Goal: Task Accomplishment & Management: Manage account settings

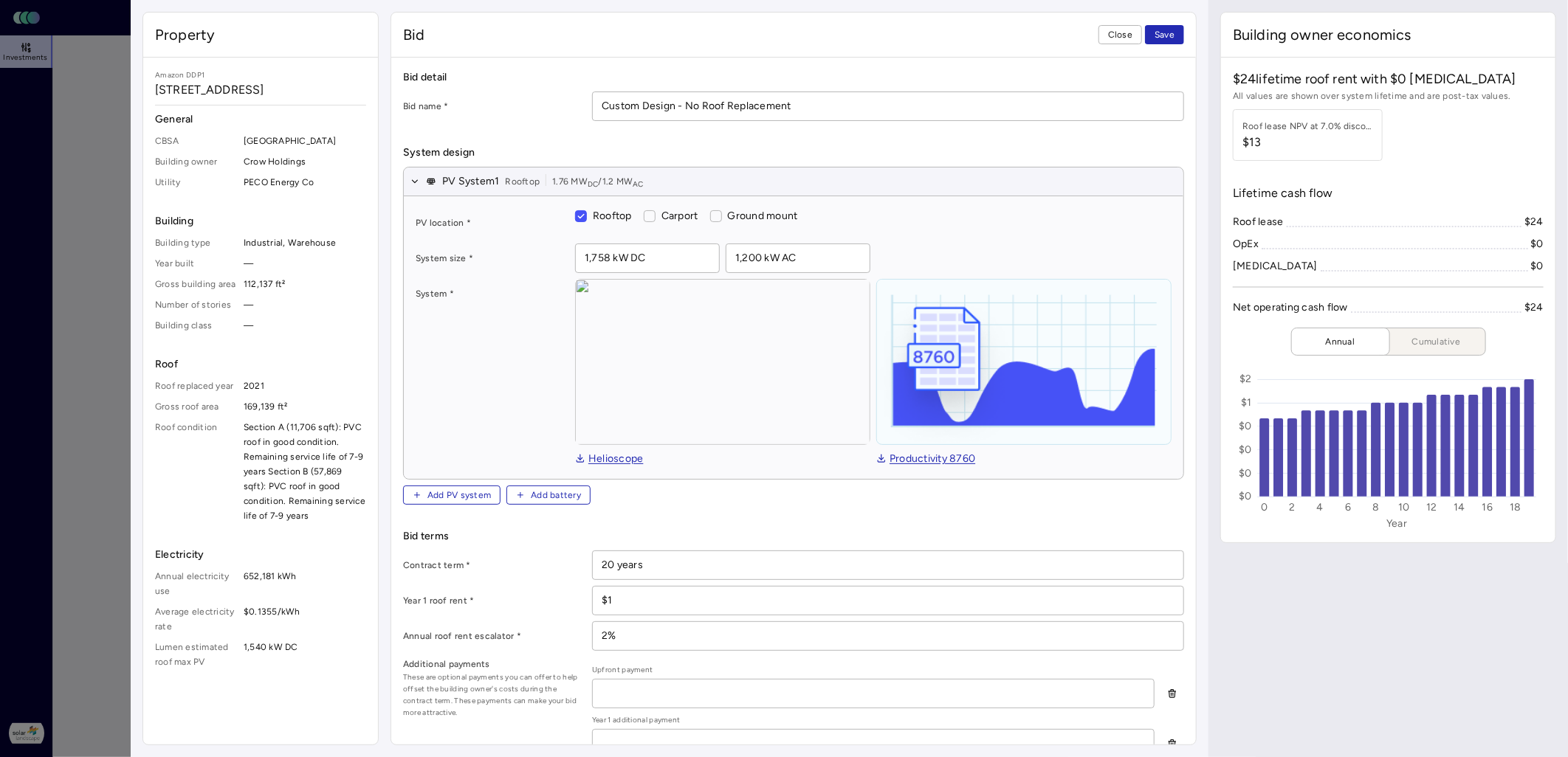
scroll to position [577, 0]
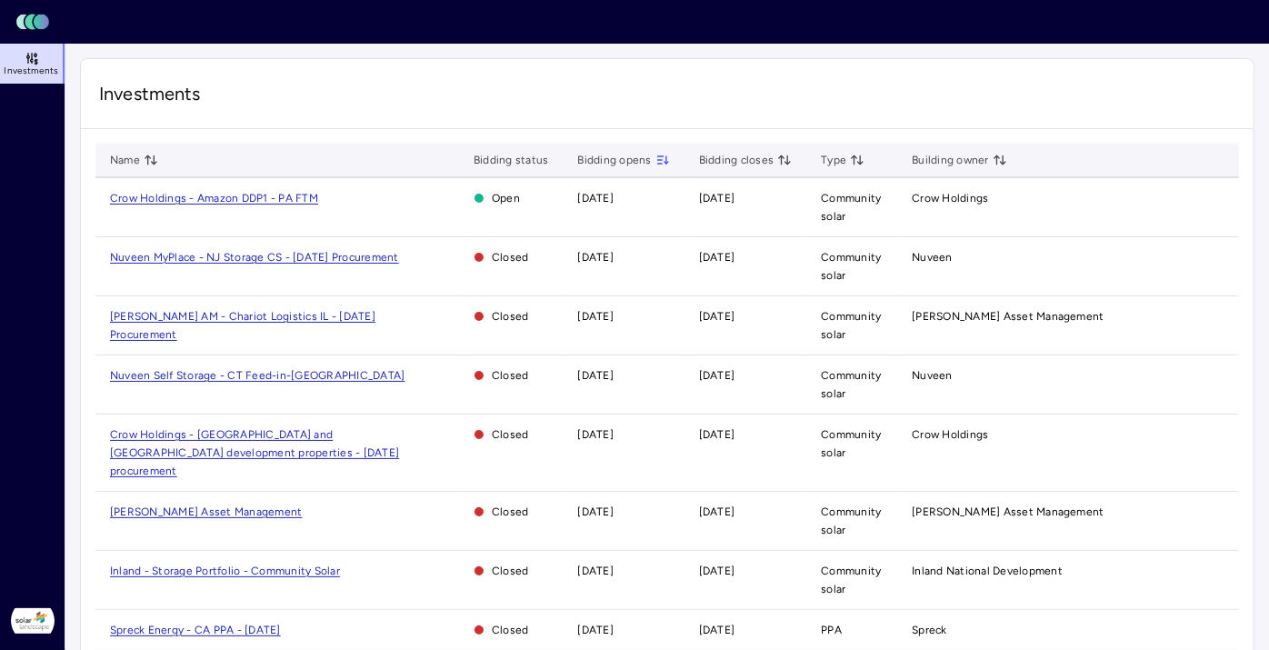
click at [286, 199] on span "Crow Holdings - Amazon DDP1 - PA FTM" at bounding box center [214, 198] width 208 height 13
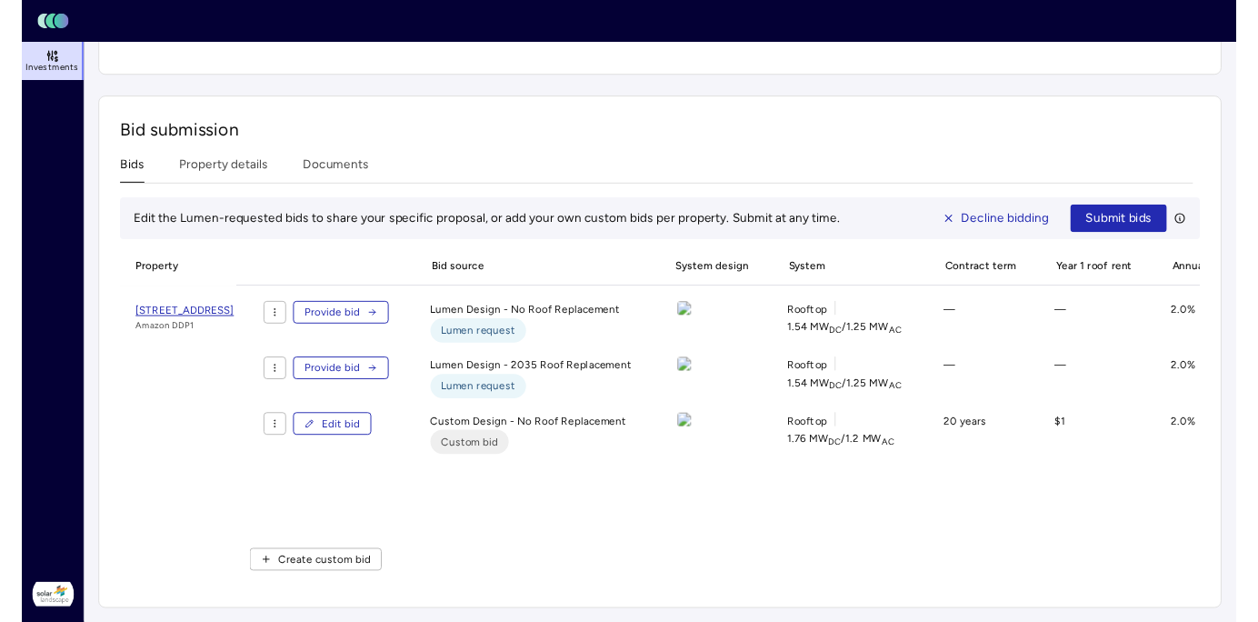
scroll to position [588, 0]
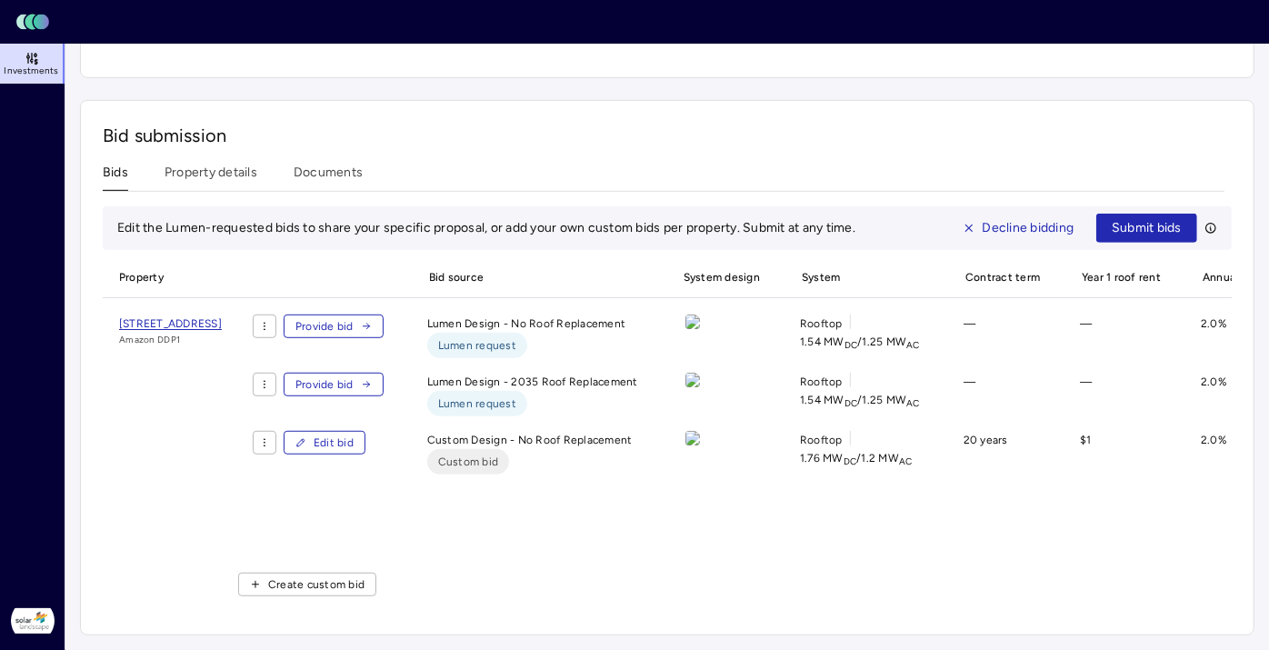
click at [354, 434] on span "Edit bid" at bounding box center [334, 443] width 40 height 18
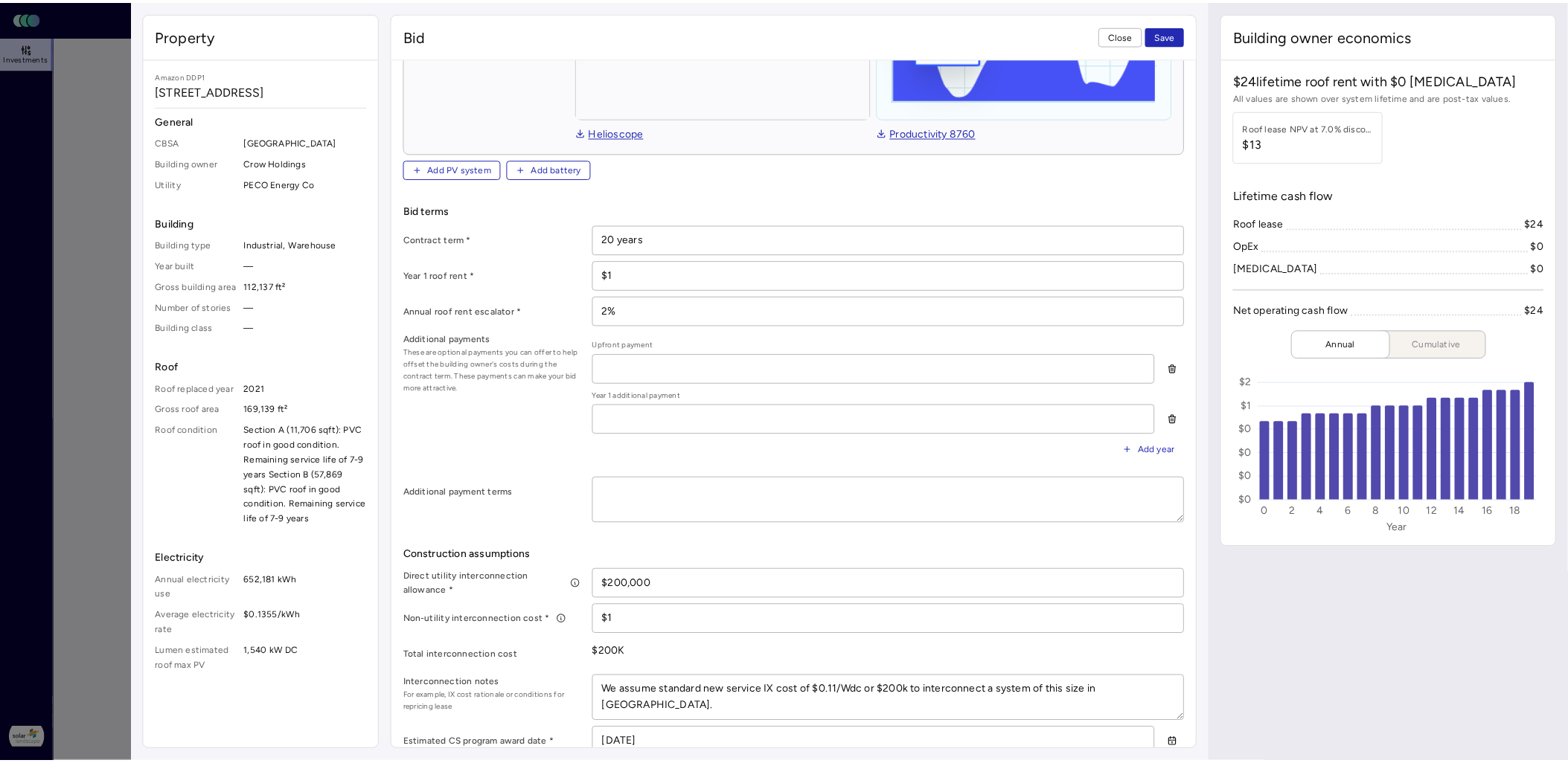
scroll to position [413, 0]
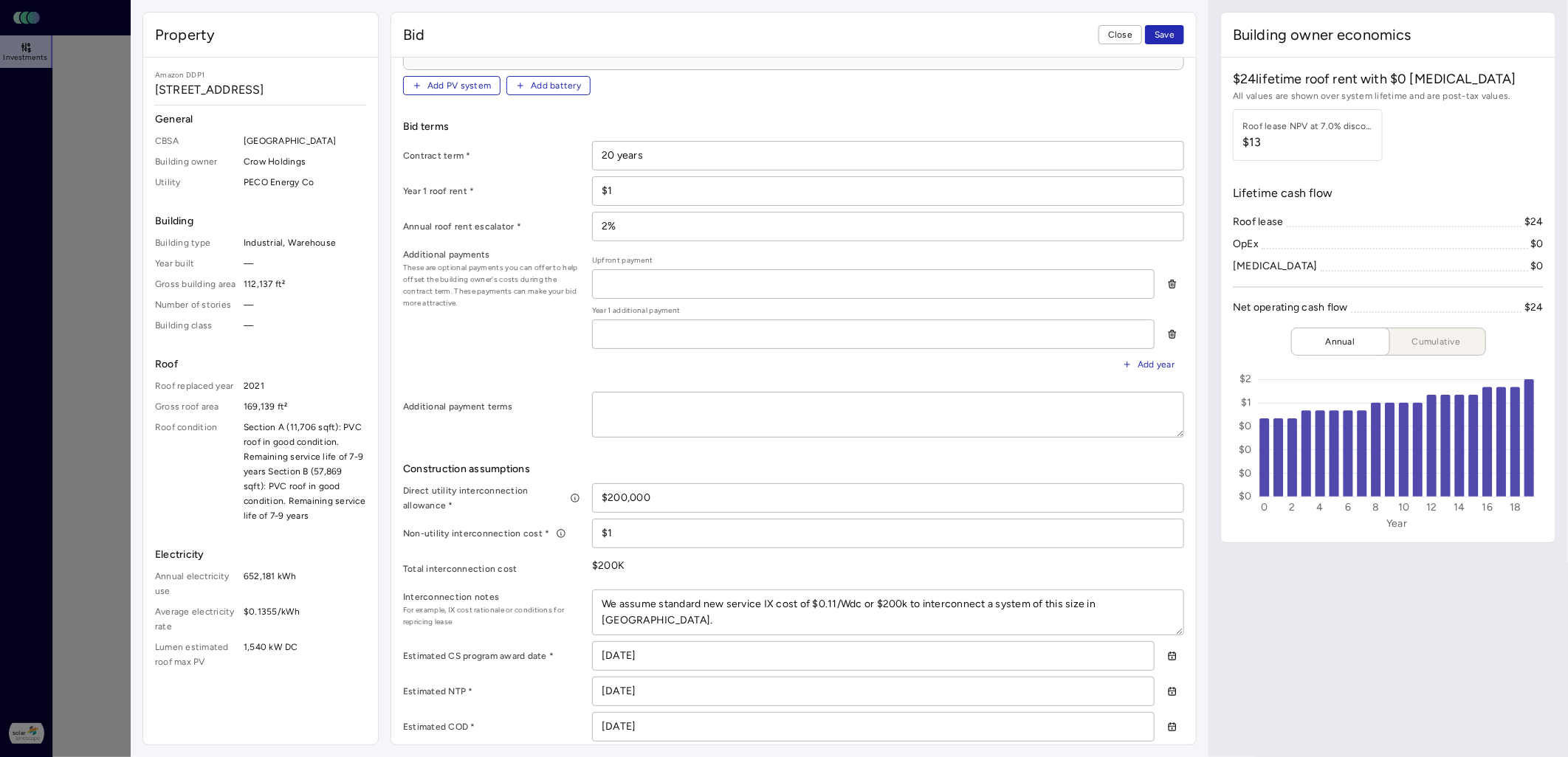
click at [1030, 39] on span "Close" at bounding box center [1120, 35] width 24 height 15
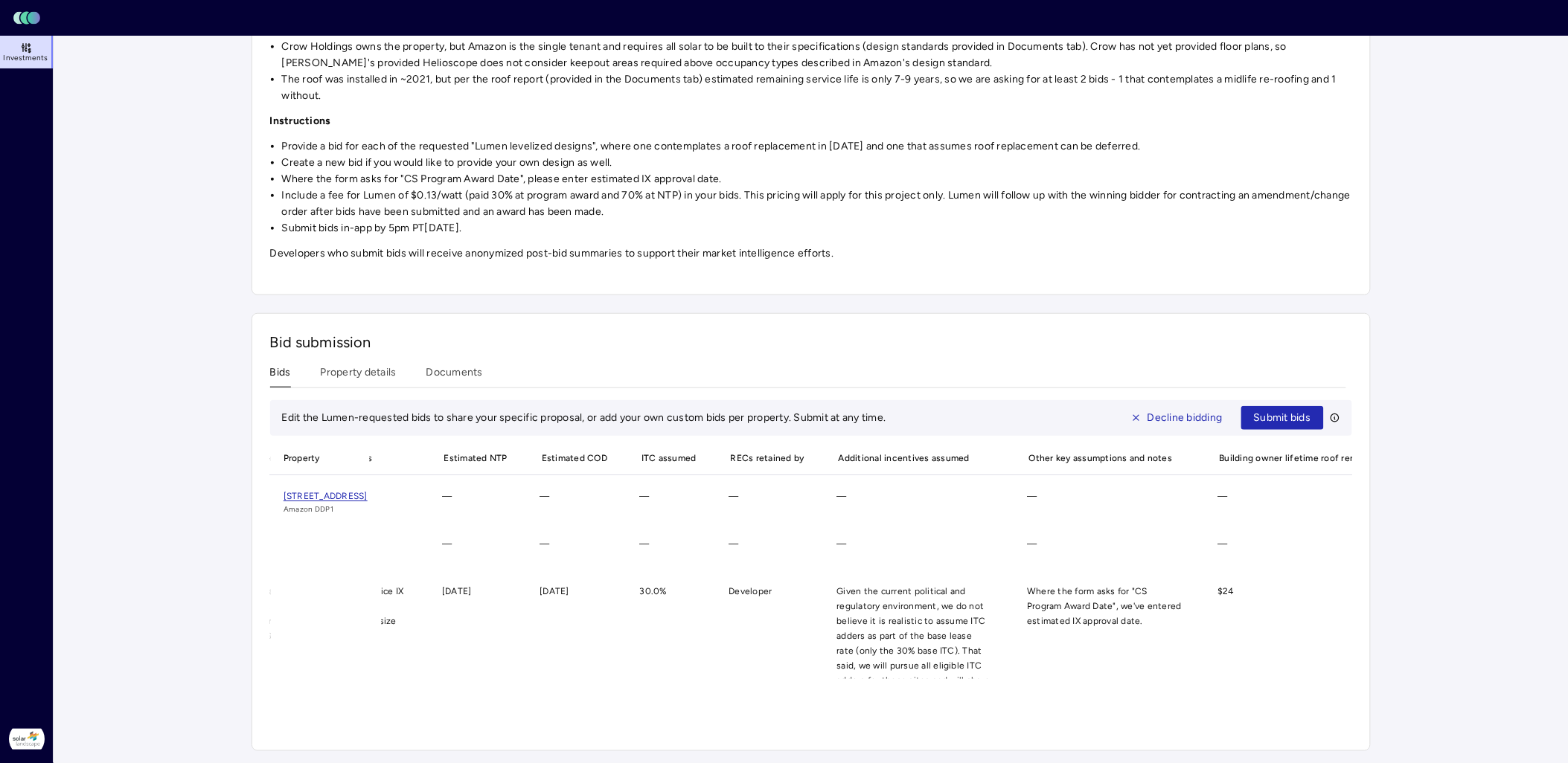
scroll to position [0, 1692]
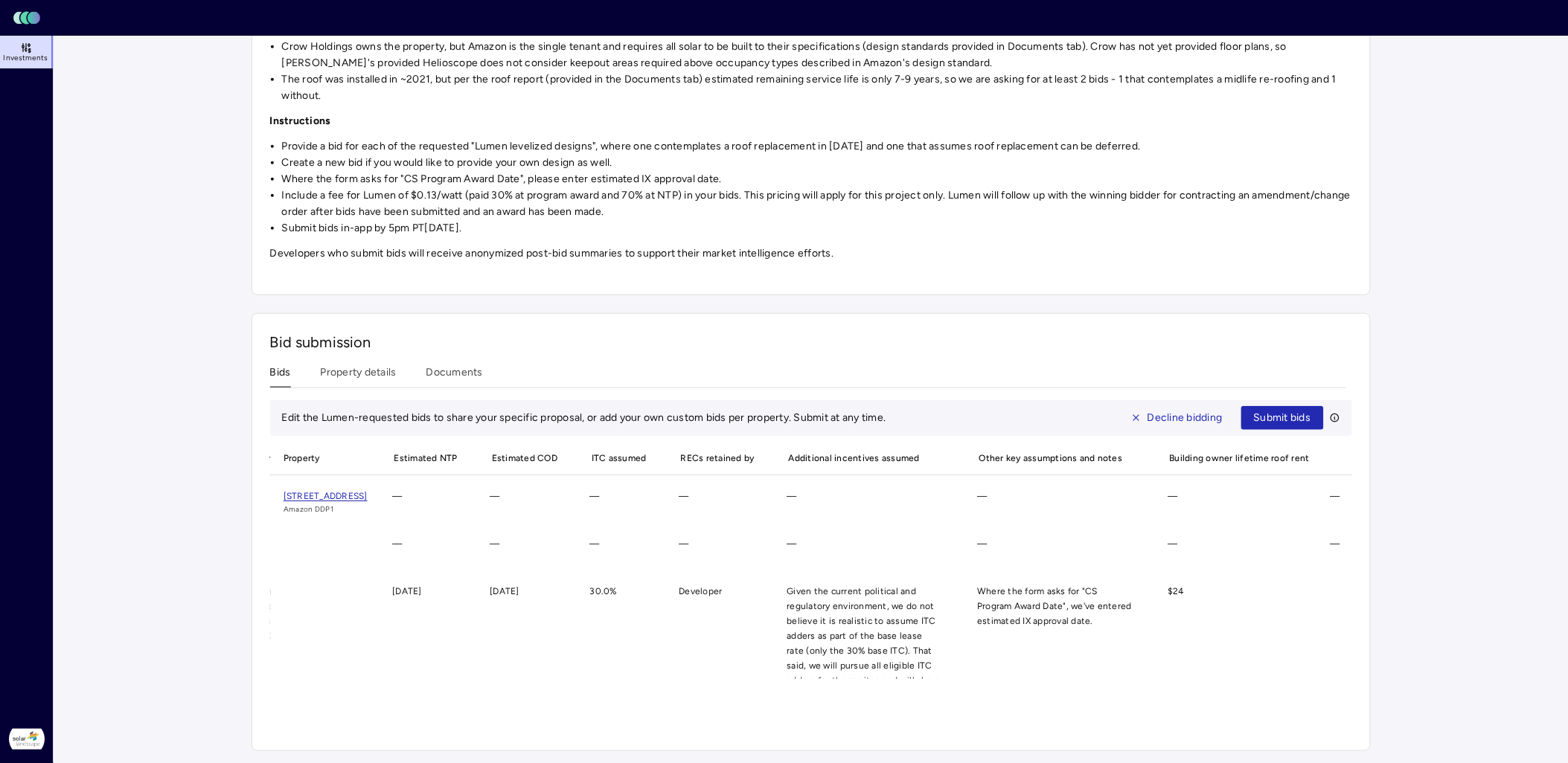
click at [368, 491] on span "[STREET_ADDRESS]" at bounding box center [325, 496] width 84 height 11
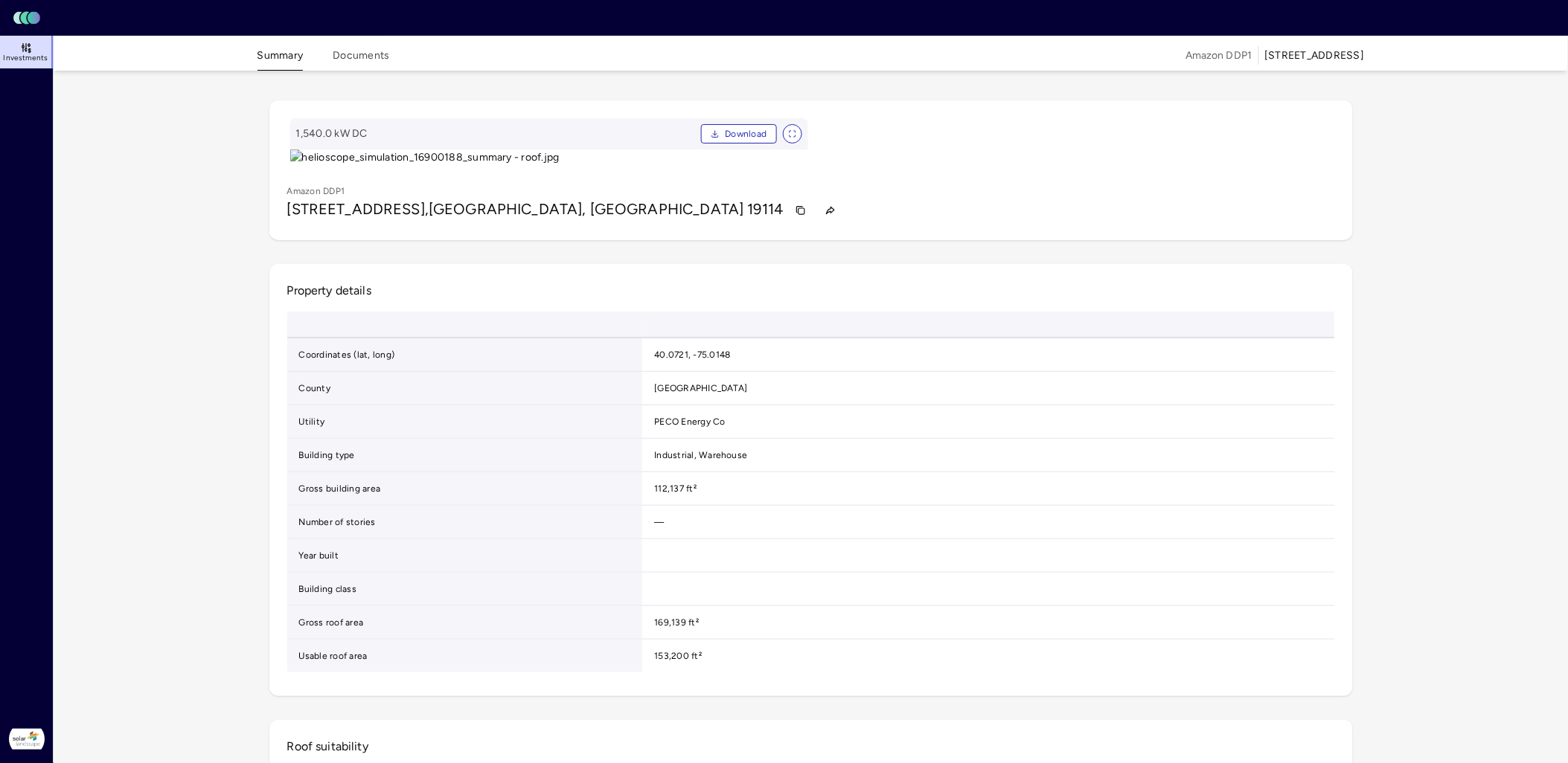
scroll to position [253, 0]
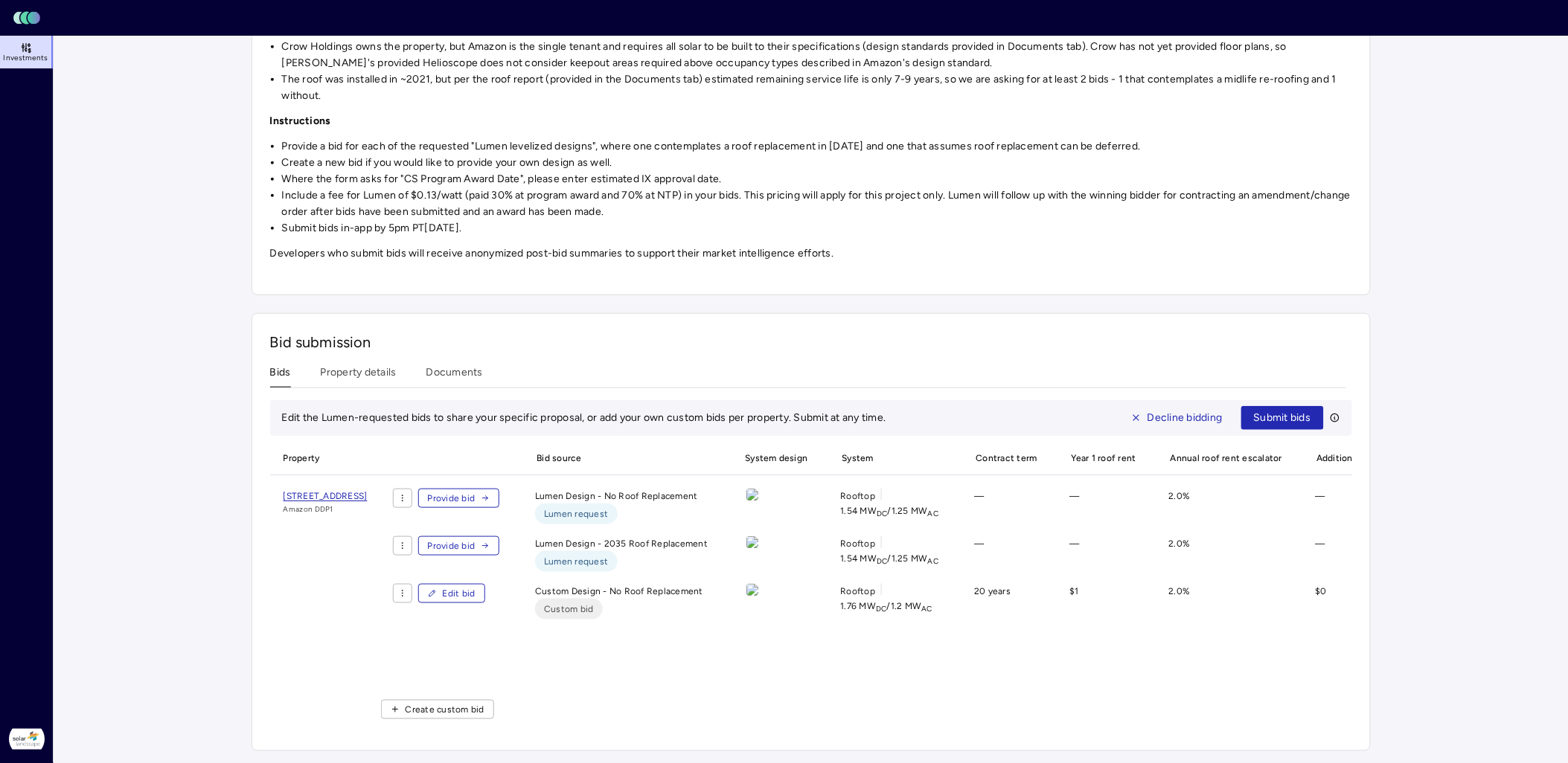
click at [368, 491] on span "[STREET_ADDRESS]" at bounding box center [325, 496] width 84 height 11
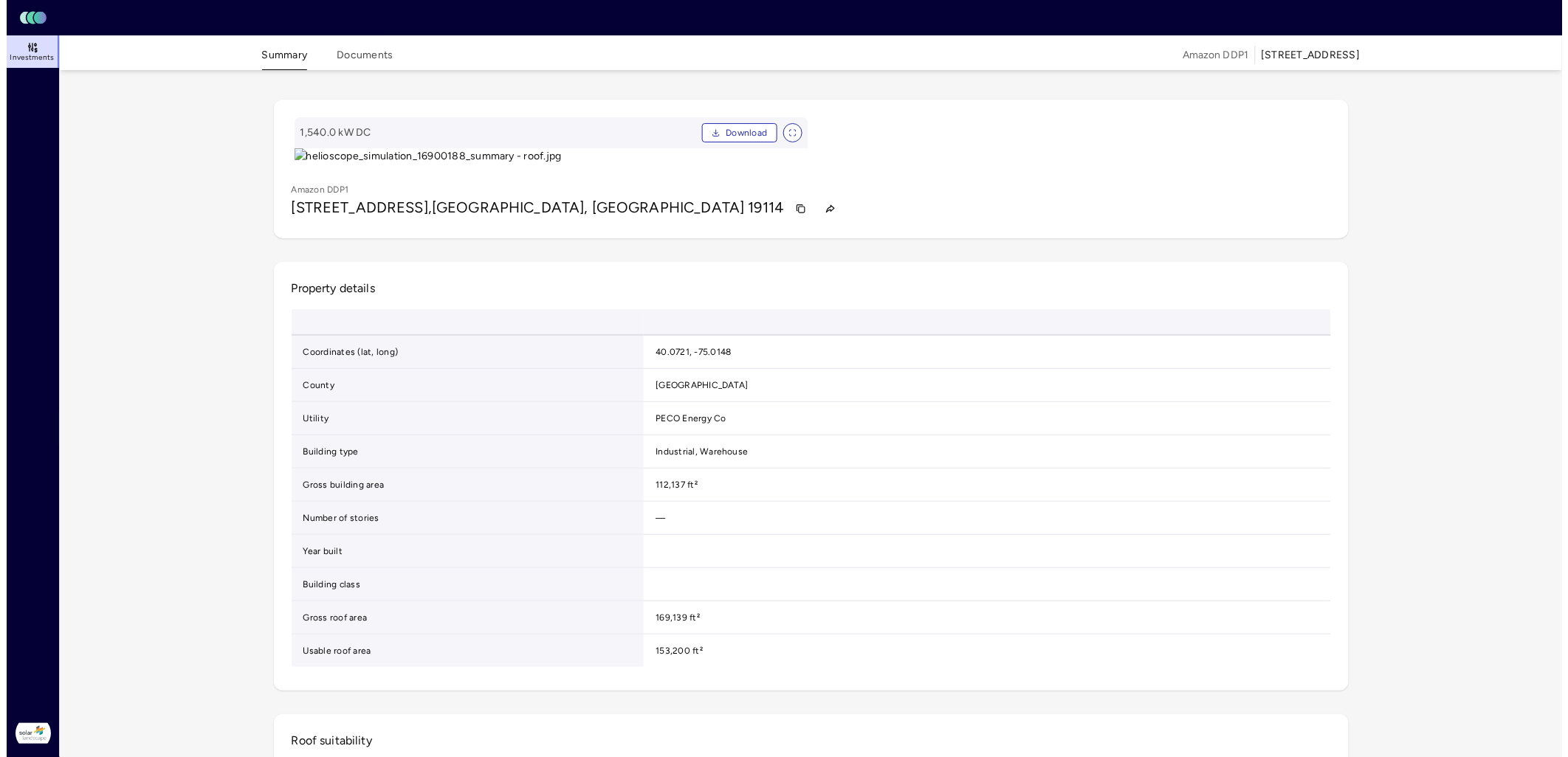
scroll to position [251, 0]
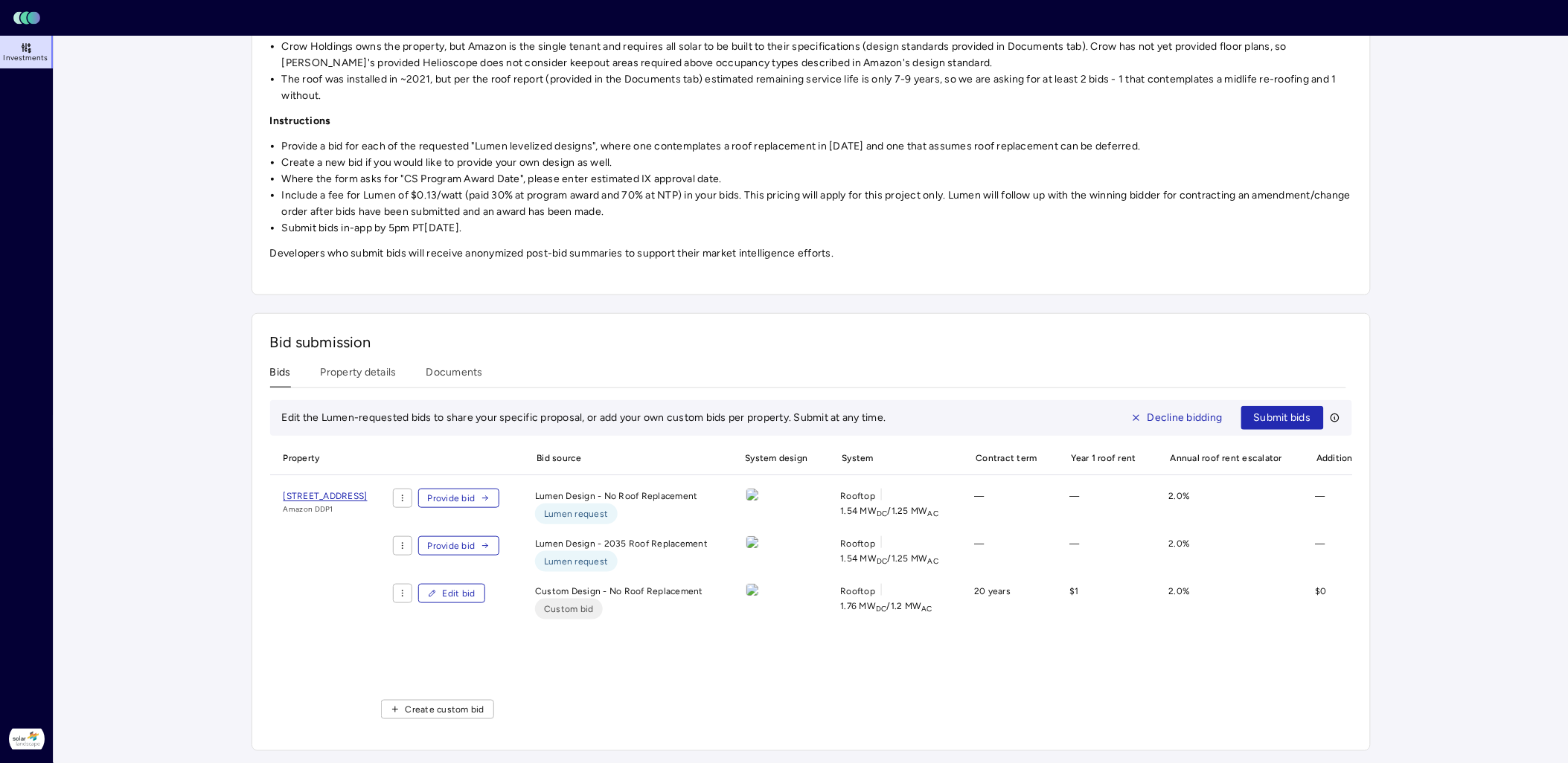
click at [476, 531] on span "Edit bid" at bounding box center [459, 594] width 33 height 15
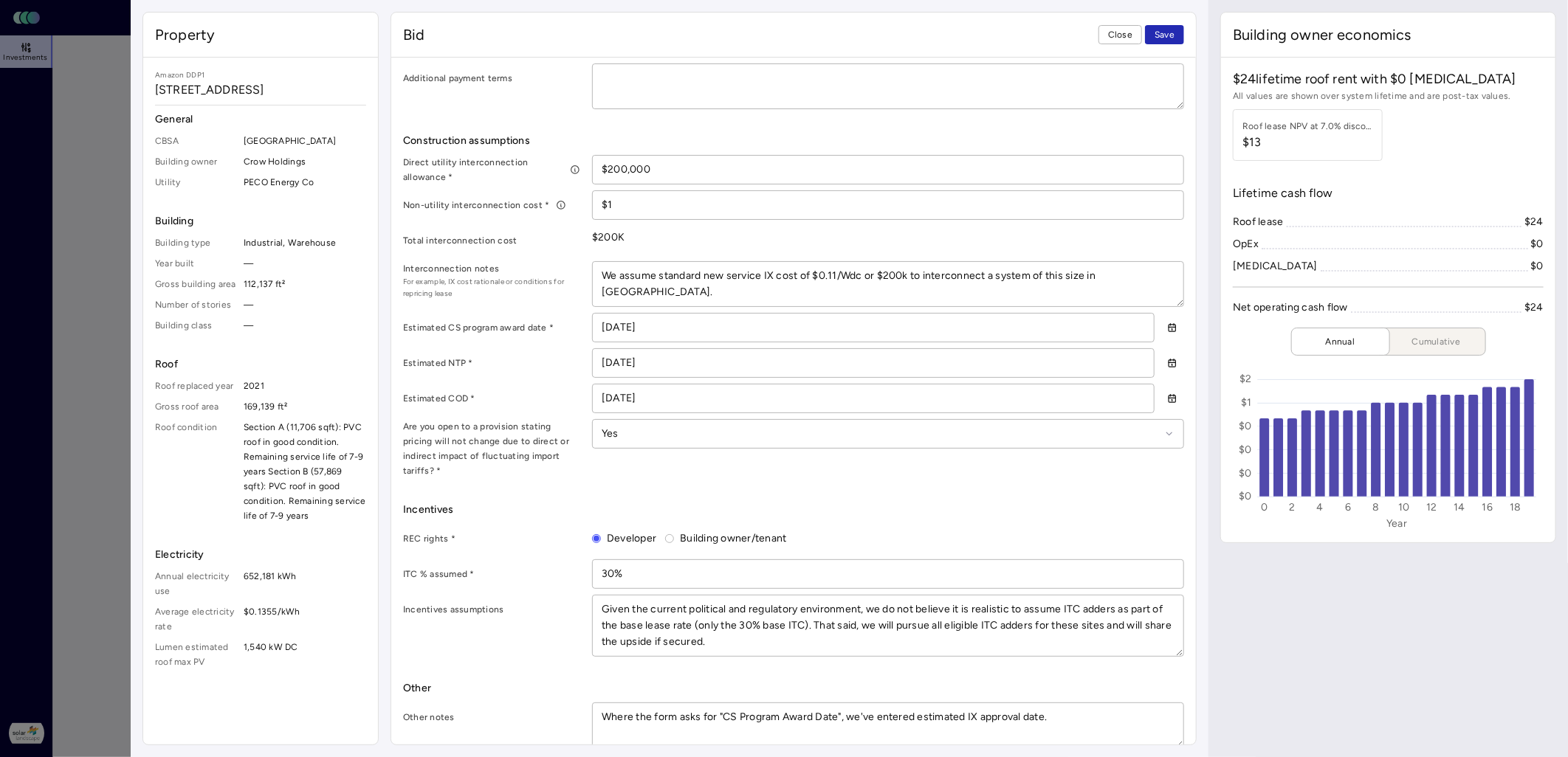
scroll to position [741, 0]
